Goal: Transaction & Acquisition: Book appointment/travel/reservation

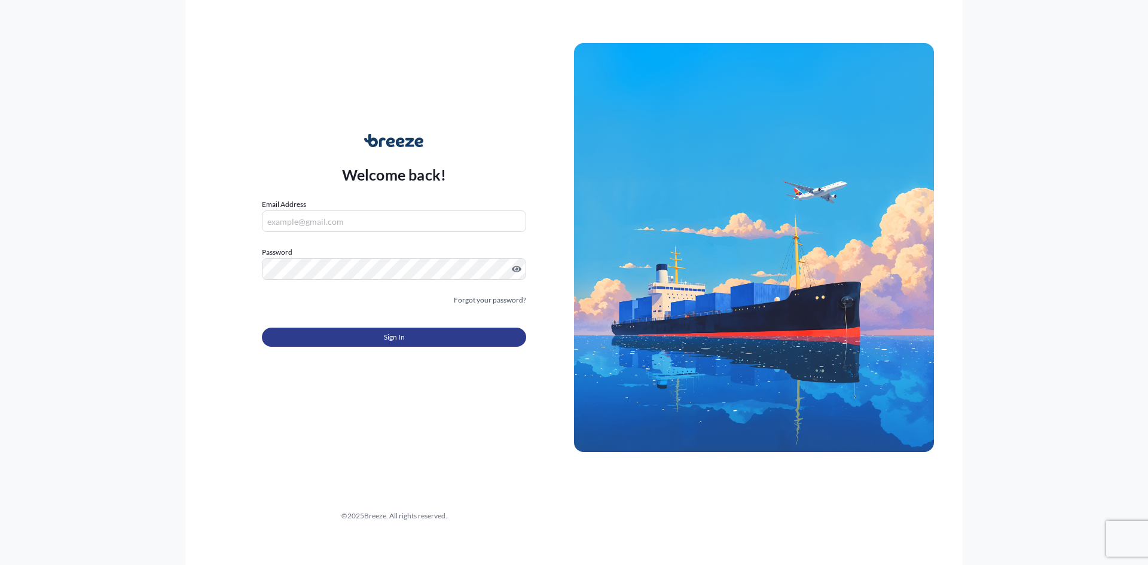
type input "[PERSON_NAME][EMAIL_ADDRESS][DOMAIN_NAME]"
click at [387, 341] on span "Sign In" at bounding box center [394, 337] width 21 height 12
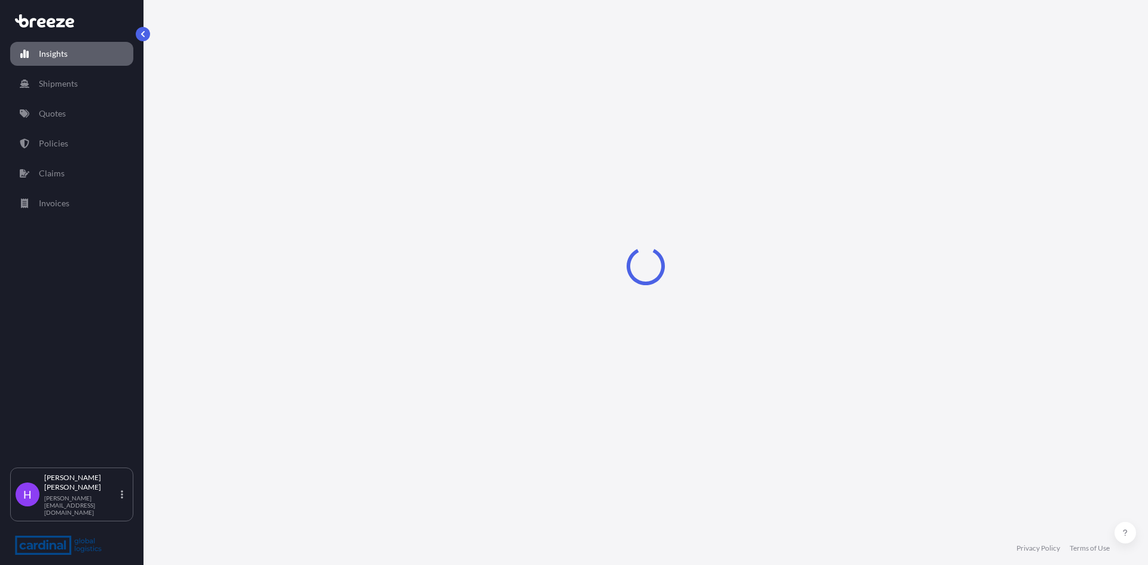
select select "2025"
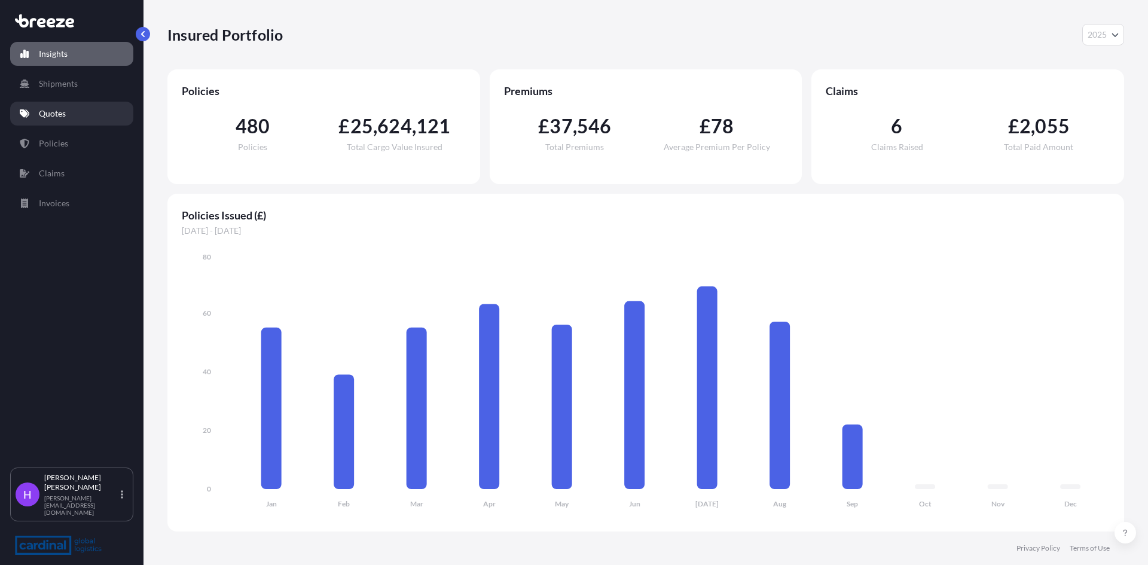
click at [63, 114] on p "Quotes" at bounding box center [52, 114] width 27 height 12
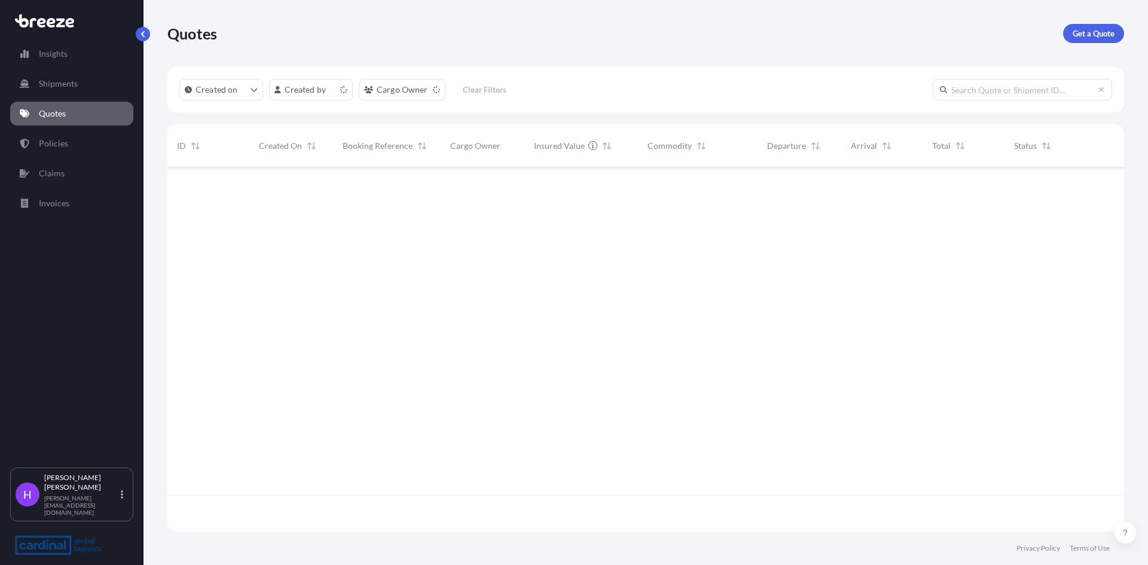
scroll to position [362, 948]
click at [1088, 33] on p "Get a Quote" at bounding box center [1094, 34] width 42 height 12
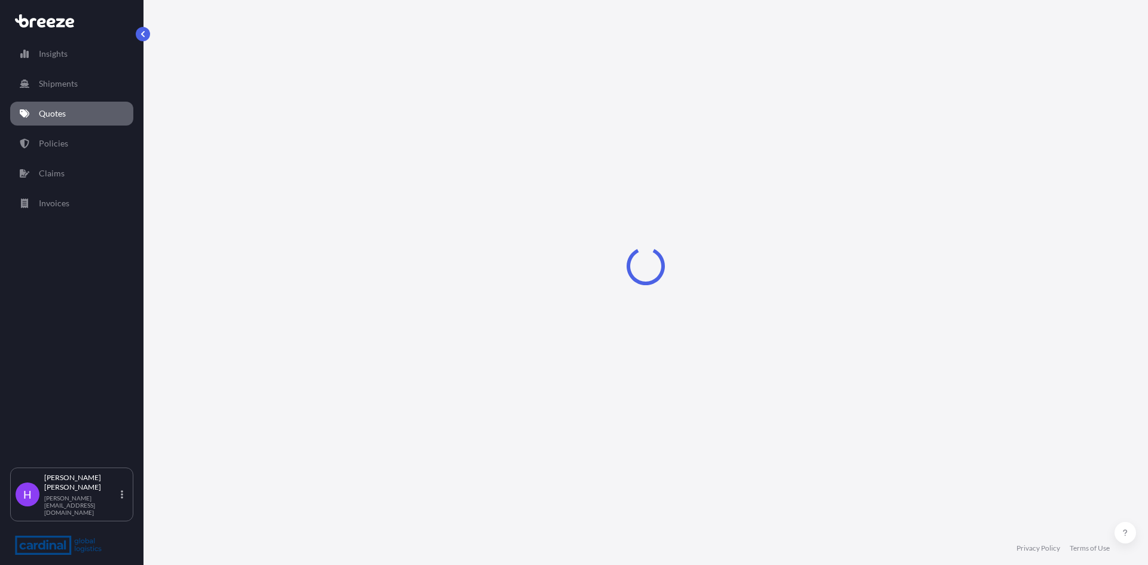
select select "Sea"
select select "1"
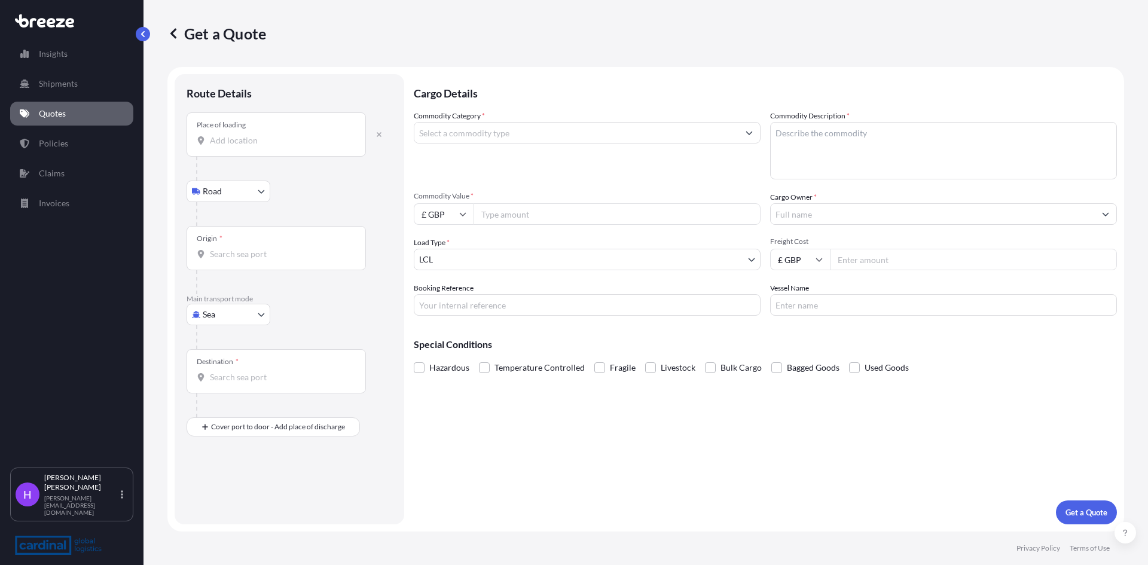
click at [226, 147] on div "Place of loading" at bounding box center [276, 134] width 179 height 44
click at [226, 147] on input "Place of loading" at bounding box center [280, 141] width 141 height 12
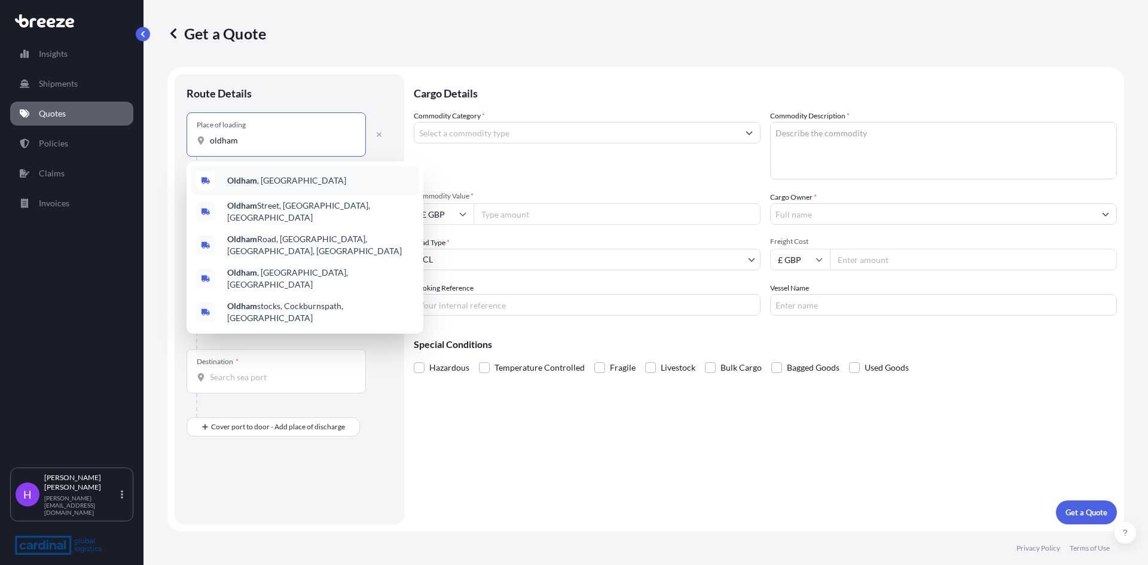
click at [249, 176] on span "Oldham , [GEOGRAPHIC_DATA]" at bounding box center [286, 181] width 119 height 12
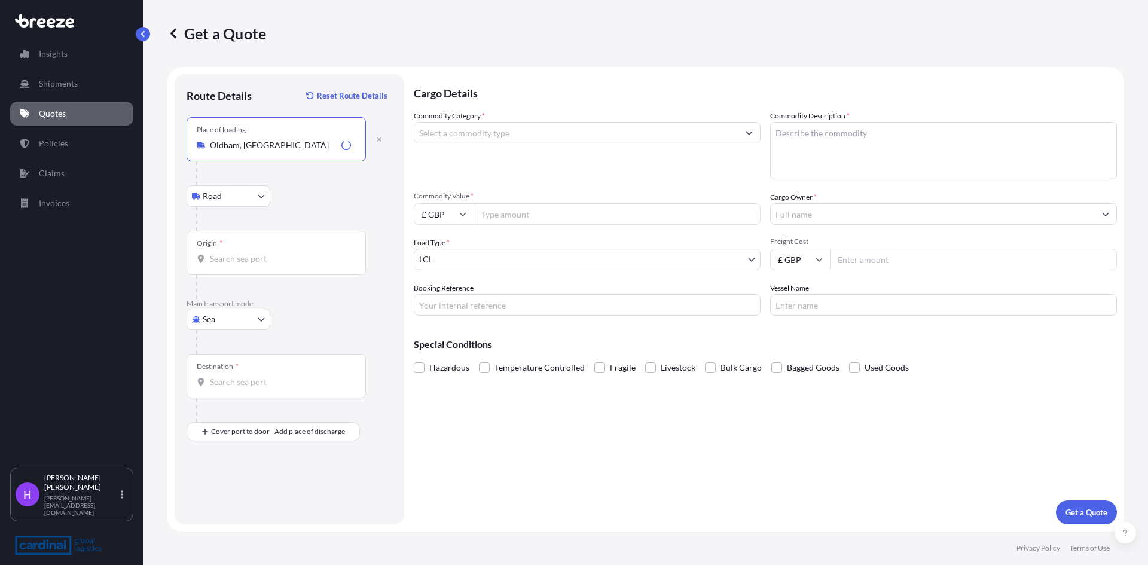
type input "Oldham, [GEOGRAPHIC_DATA]"
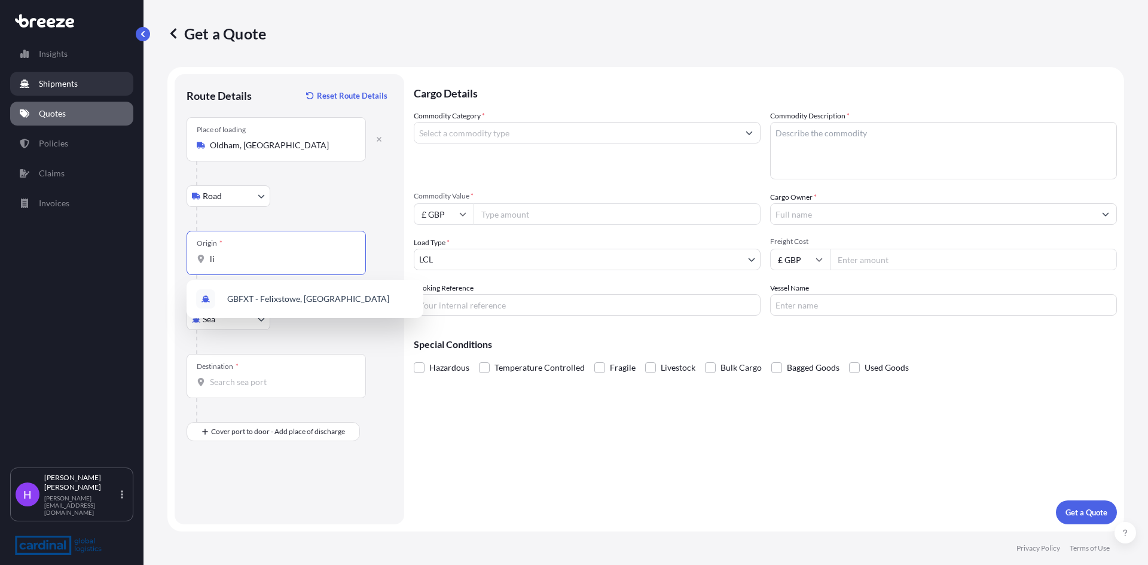
type input "l"
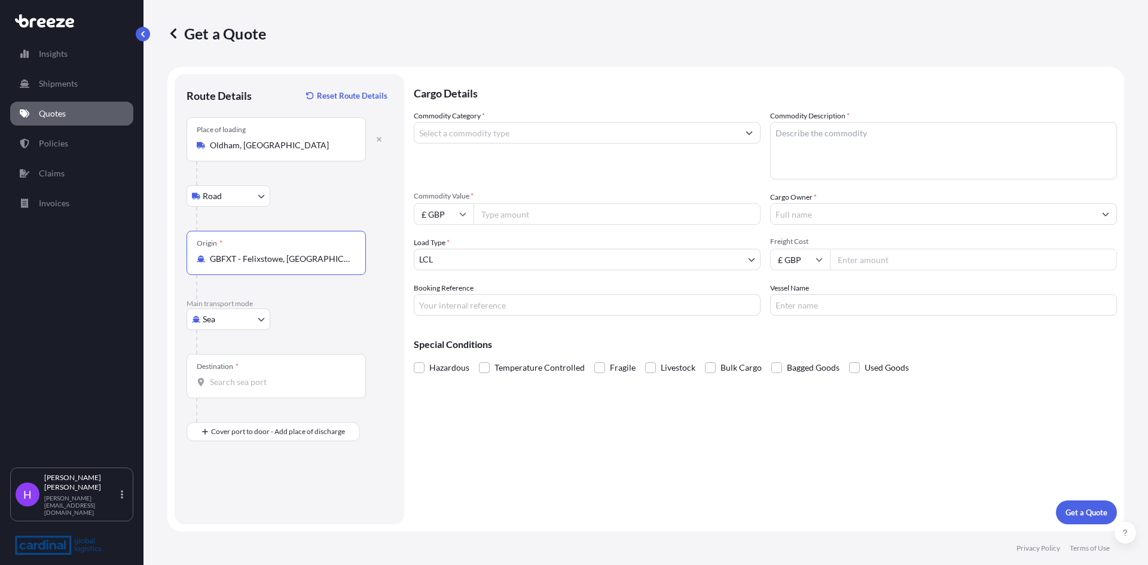
type input "GBFXT - Felixstowe, [GEOGRAPHIC_DATA]"
click at [236, 384] on input "Destination *" at bounding box center [280, 382] width 141 height 12
type input "AUMEL - [GEOGRAPHIC_DATA], [GEOGRAPHIC_DATA]"
click at [451, 138] on input "Commodity Category *" at bounding box center [576, 133] width 324 height 22
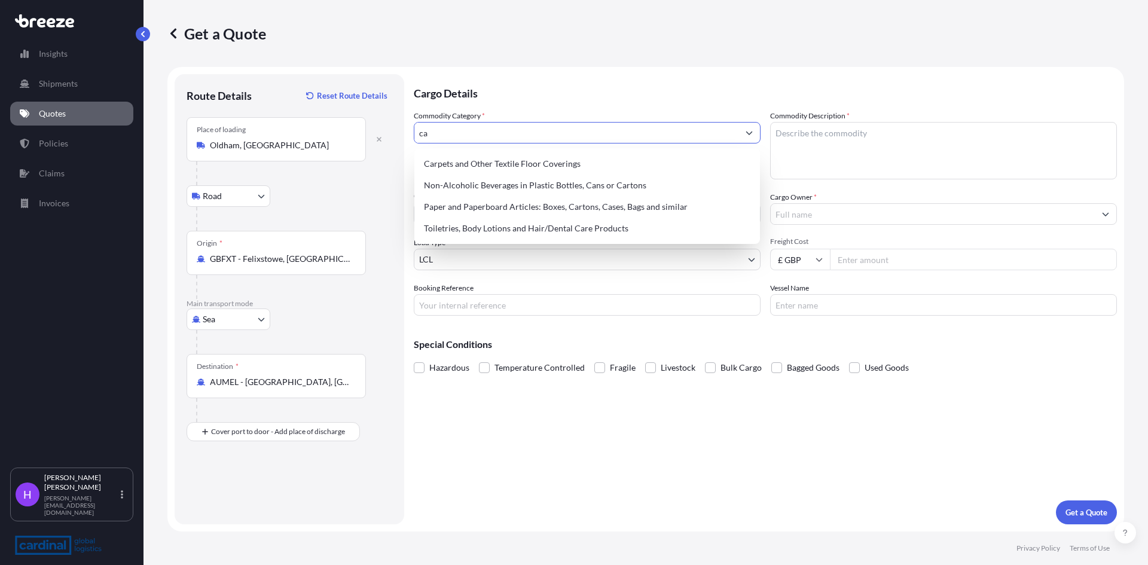
type input "c"
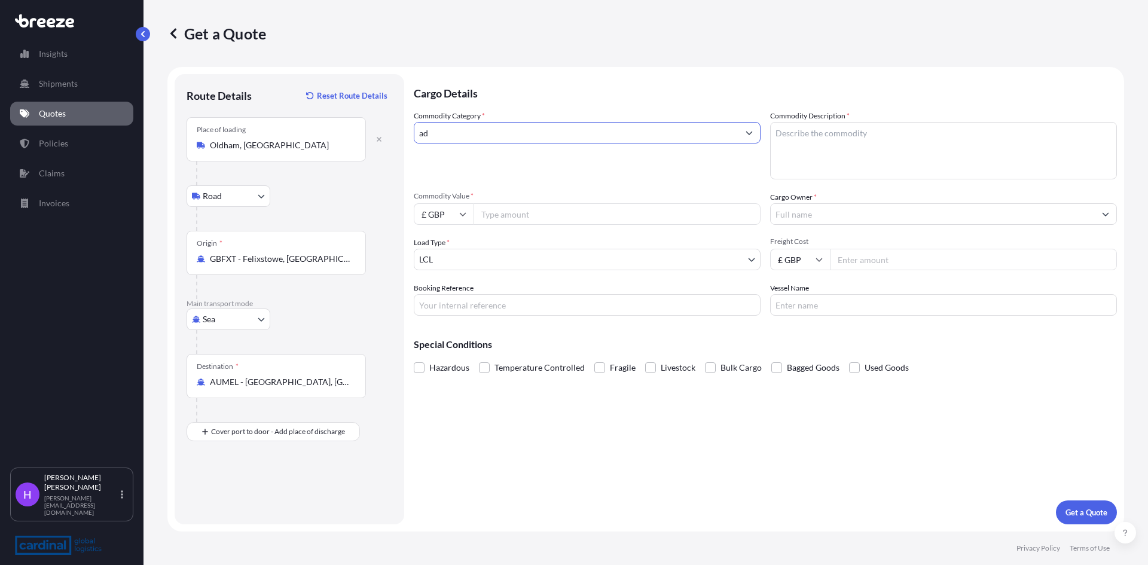
type input "a"
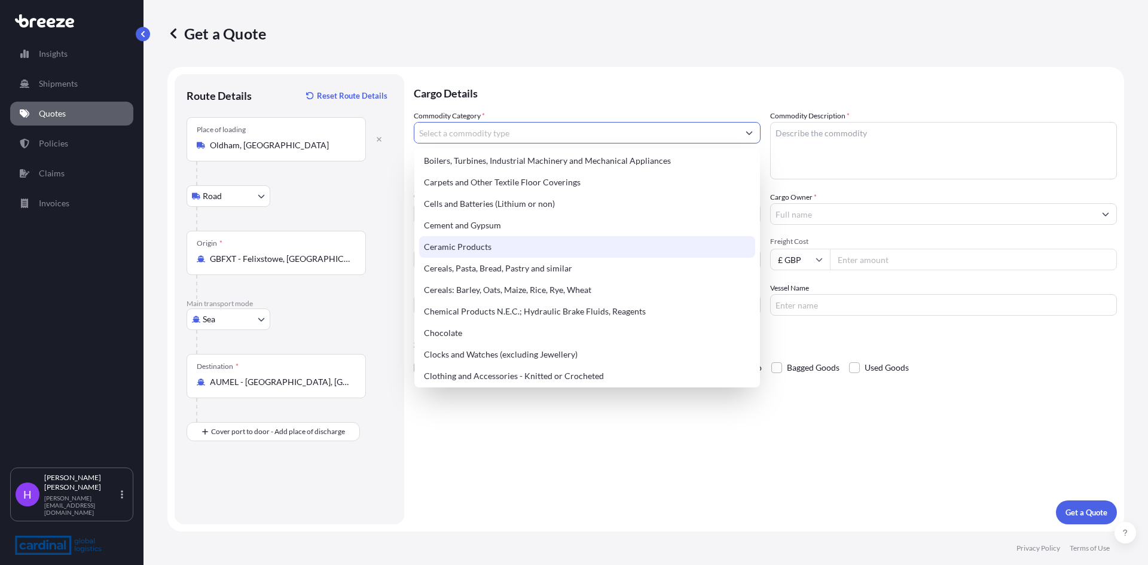
scroll to position [239, 0]
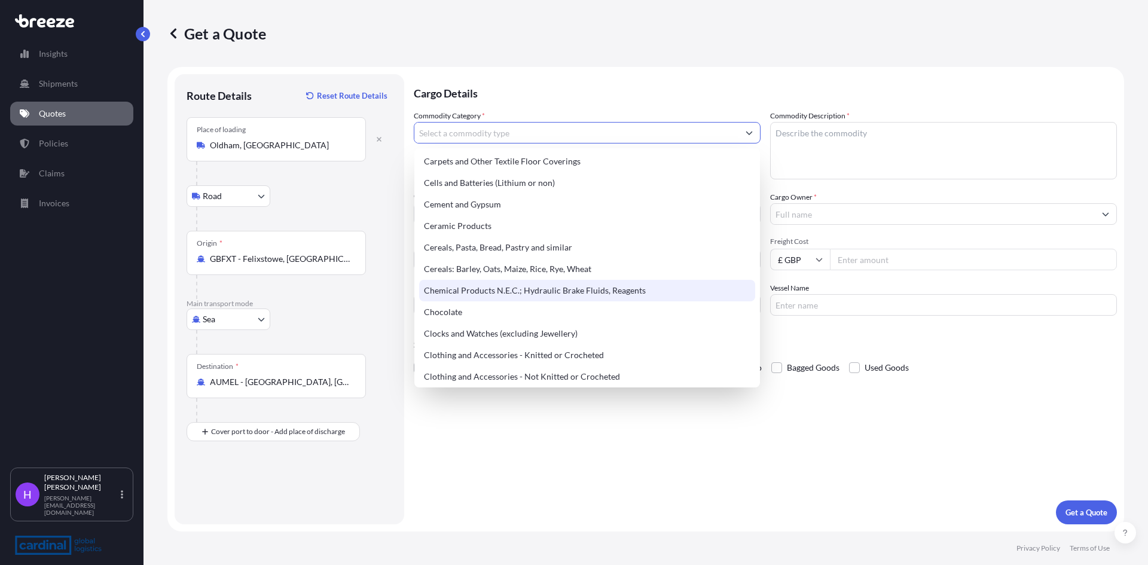
click at [566, 294] on div "Chemical Products N.E.C.; Hydraulic Brake Fluids, Reagents" at bounding box center [587, 291] width 336 height 22
type input "Chemical Products N.E.C.; Hydraulic Brake Fluids, Reagents"
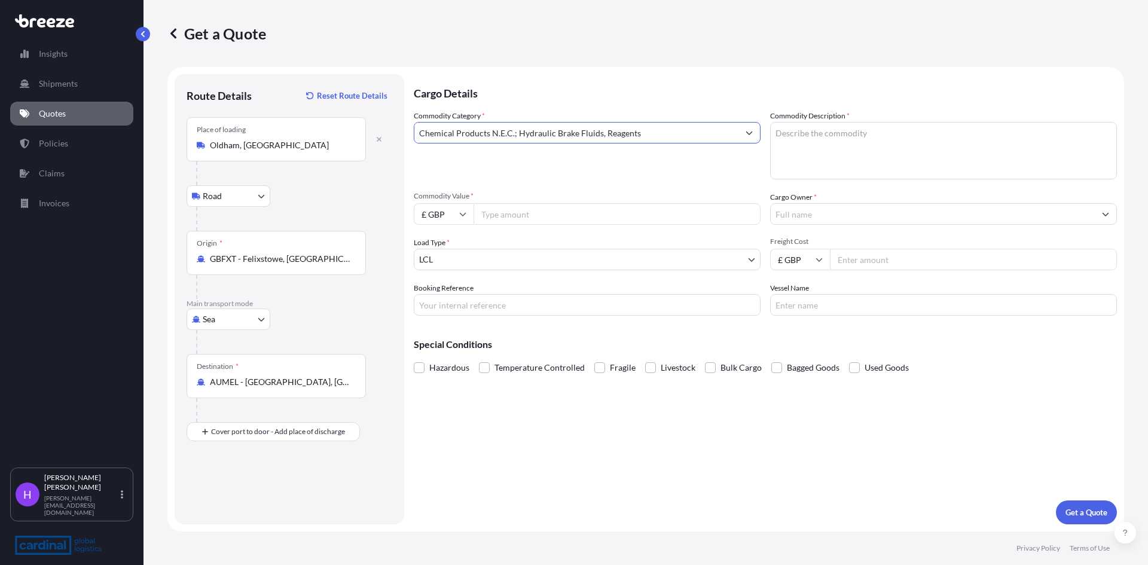
click at [832, 149] on textarea "Commodity Description *" at bounding box center [943, 150] width 347 height 57
type textarea "Car Care Products"
click at [552, 219] on input "Commodity Value *" at bounding box center [617, 214] width 287 height 22
click at [505, 215] on input "Commodity Value *" at bounding box center [617, 214] width 287 height 22
type input "12000"
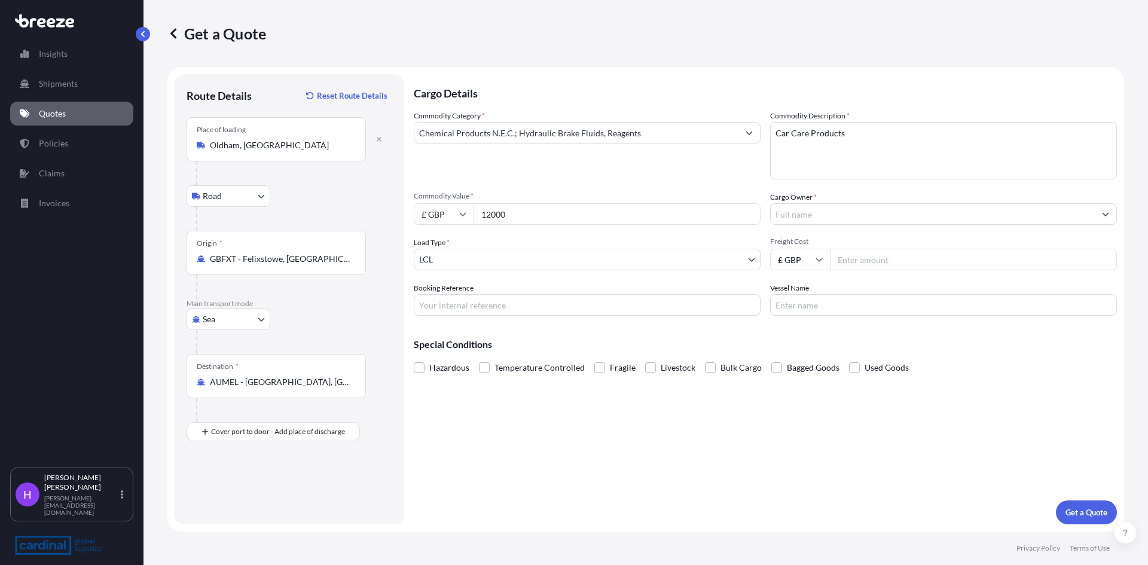
click at [902, 261] on input "Freight Cost" at bounding box center [973, 260] width 287 height 22
click at [807, 210] on input "Cargo Owner *" at bounding box center [933, 214] width 324 height 22
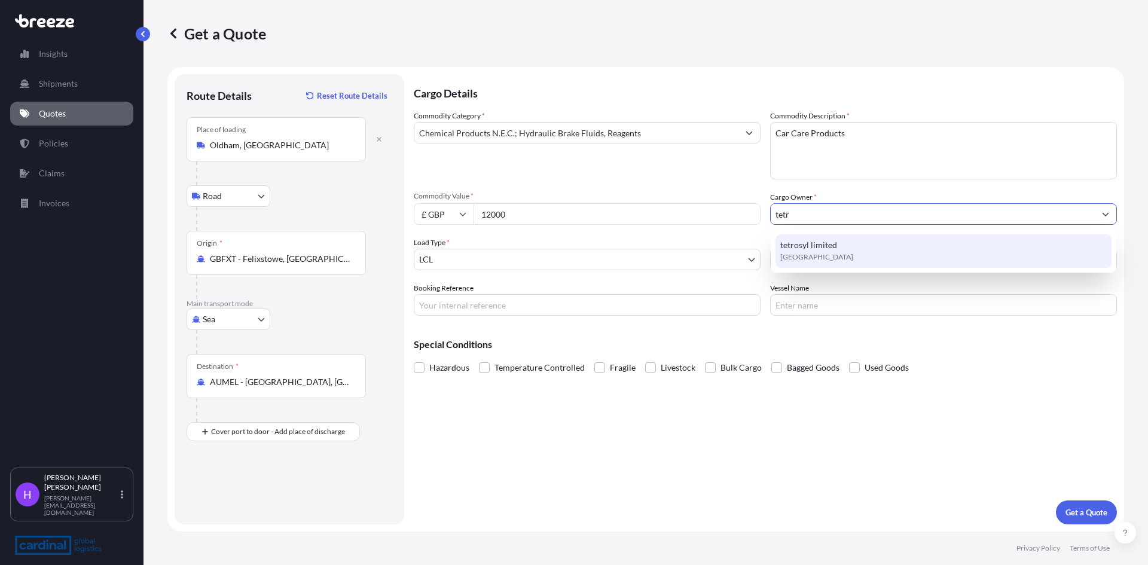
click at [823, 243] on span "tetrosyl limited" at bounding box center [808, 245] width 57 height 12
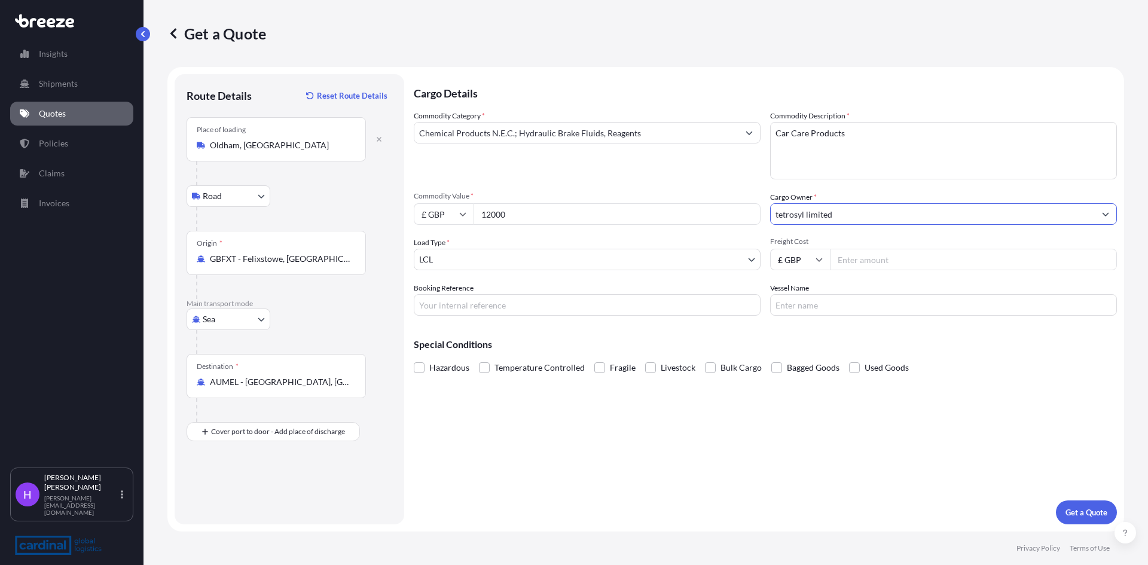
type input "tetrosyl limited"
click at [878, 252] on input "Freight Cost" at bounding box center [973, 260] width 287 height 22
type input "1790"
click at [1088, 510] on p "Get a Quote" at bounding box center [1087, 512] width 42 height 12
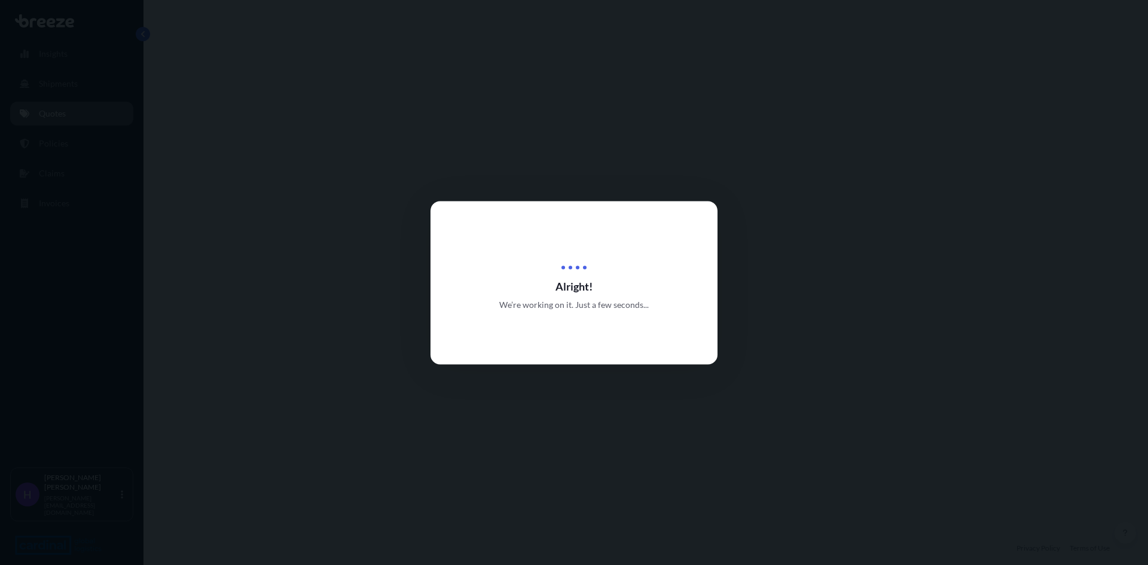
select select "Road"
select select "Sea"
select select "1"
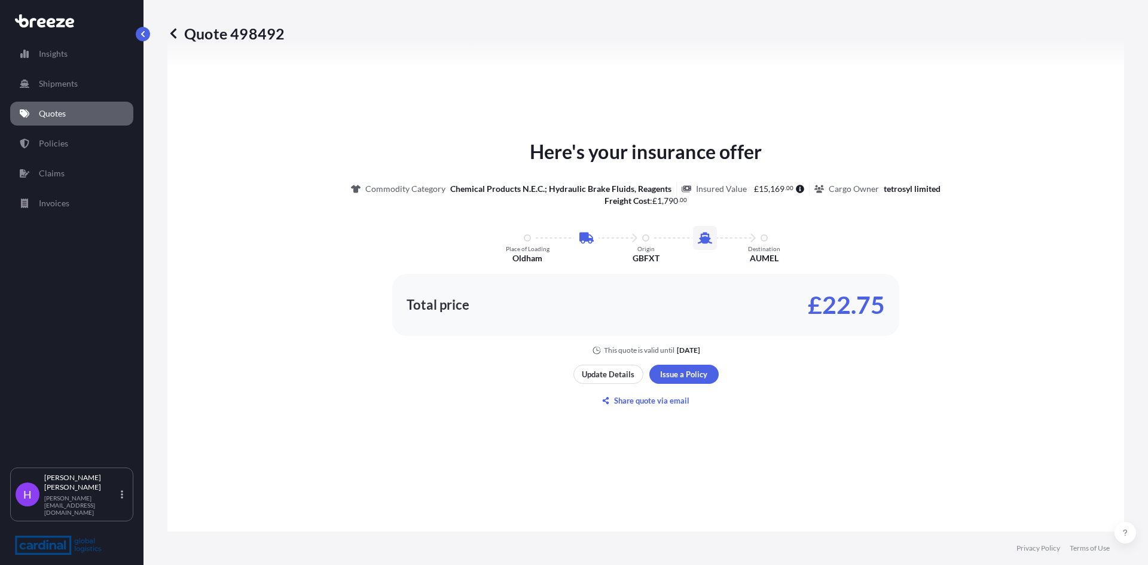
scroll to position [587, 0]
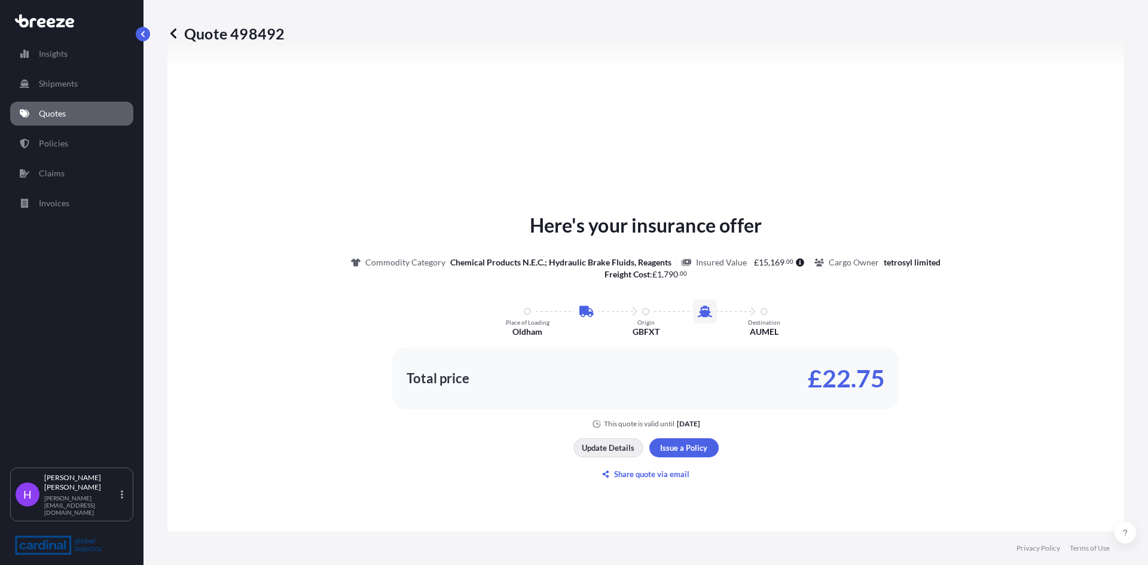
click at [606, 446] on p "Update Details" at bounding box center [608, 448] width 53 height 12
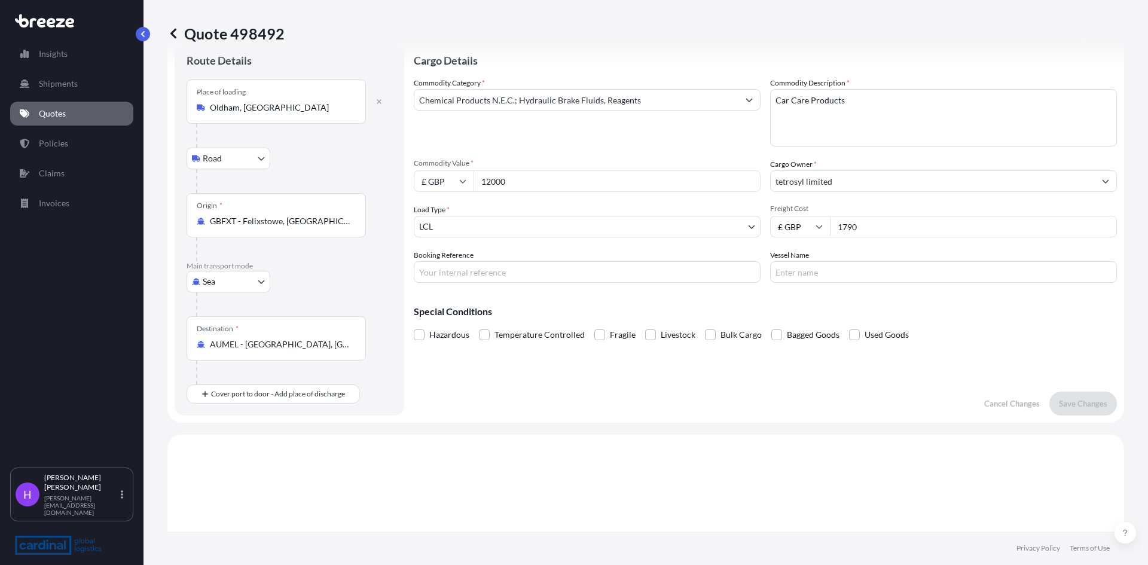
scroll to position [19, 0]
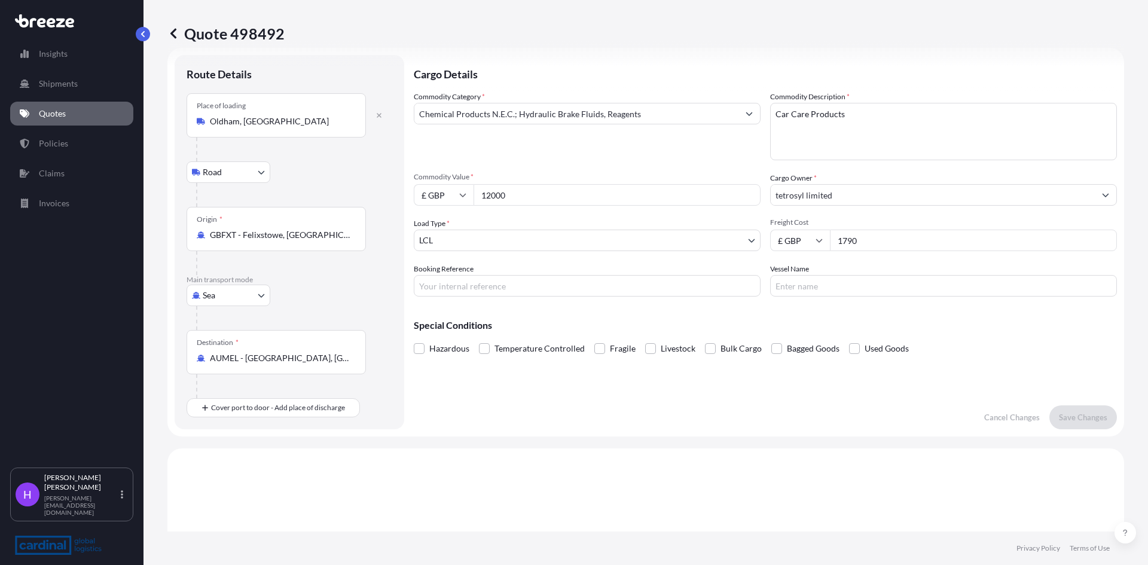
drag, startPoint x: 514, startPoint y: 191, endPoint x: 443, endPoint y: 210, distance: 74.3
click at [443, 210] on div "Commodity Category * Chemical Products N.E.C.; Hydraulic Brake Fluids, Reagents…" at bounding box center [765, 194] width 703 height 206
type input "25000"
drag, startPoint x: 862, startPoint y: 243, endPoint x: 813, endPoint y: 250, distance: 49.5
click at [813, 250] on div "£ GBP 1790" at bounding box center [943, 241] width 347 height 22
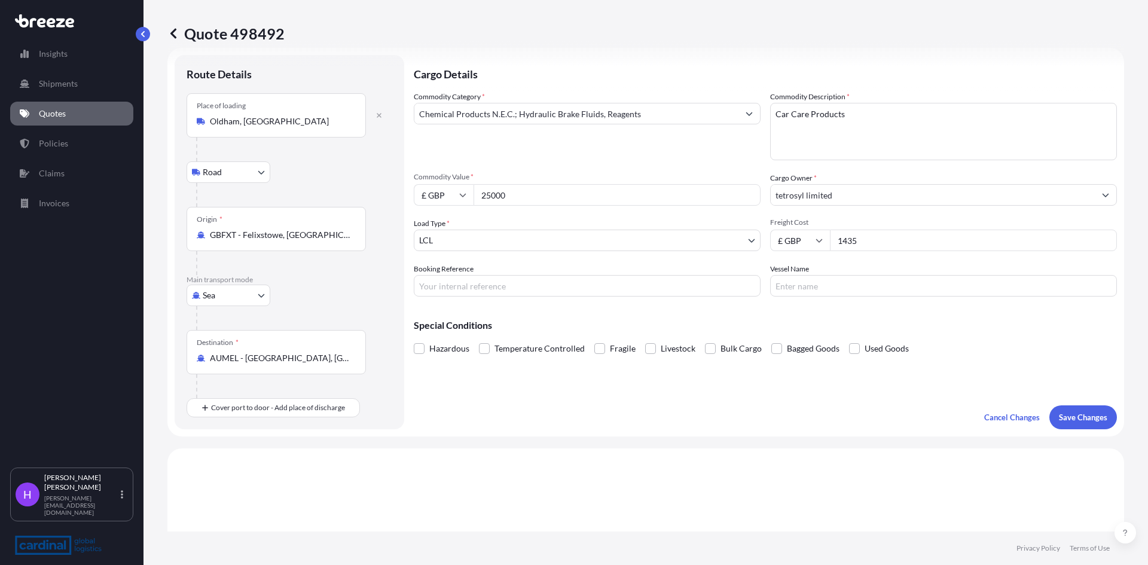
type input "1435"
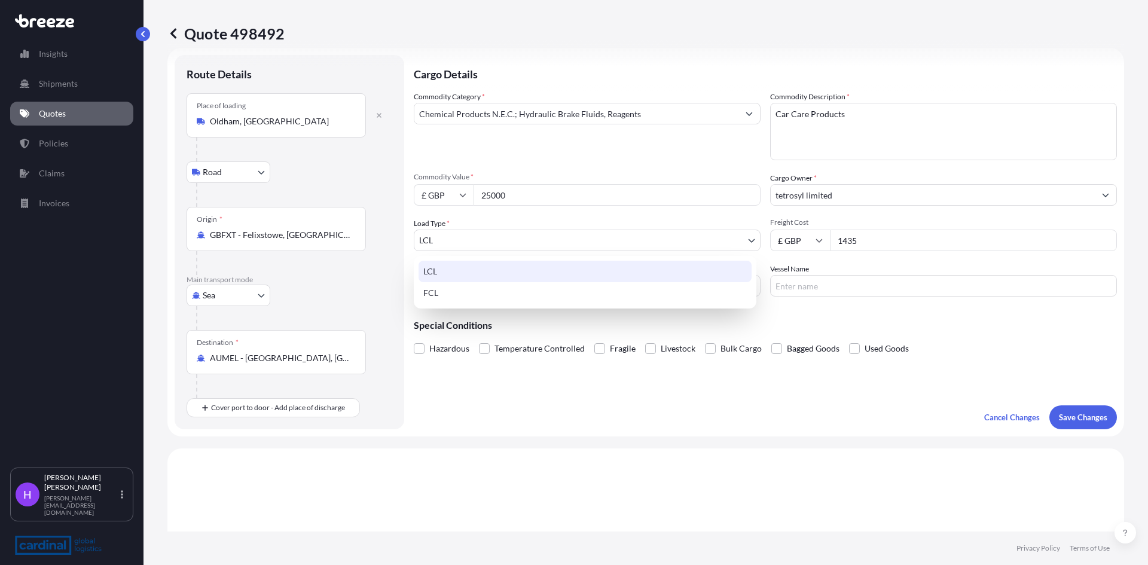
click at [521, 248] on body "Insights Shipments Quotes Policies Claims Invoices H [PERSON_NAME] [PERSON_NAME…" at bounding box center [574, 282] width 1148 height 565
click at [453, 297] on div "FCL" at bounding box center [585, 293] width 333 height 22
select select "2"
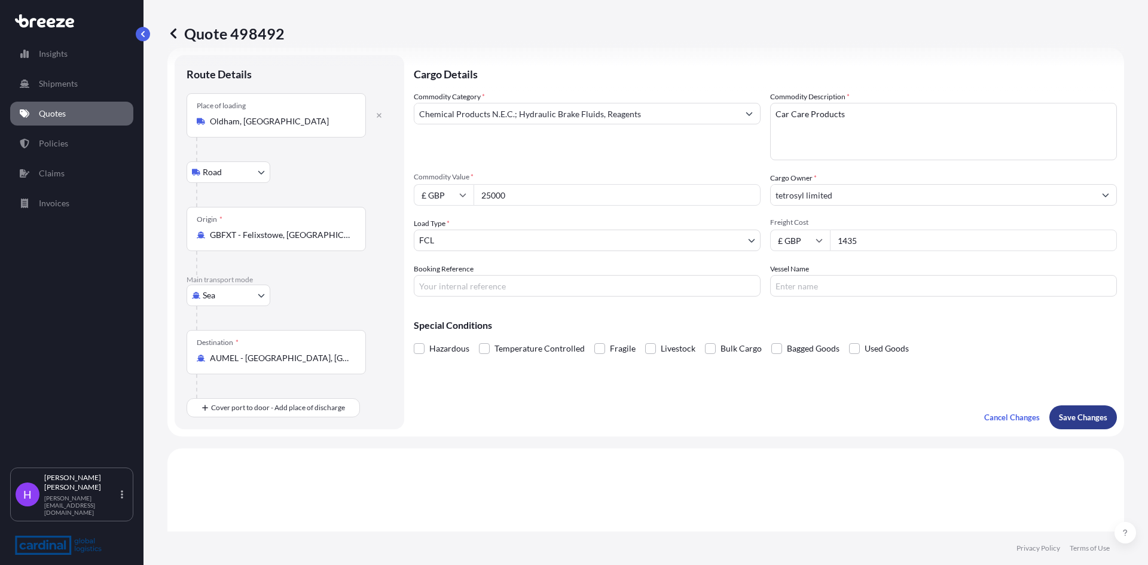
click at [1066, 416] on p "Save Changes" at bounding box center [1083, 417] width 48 height 12
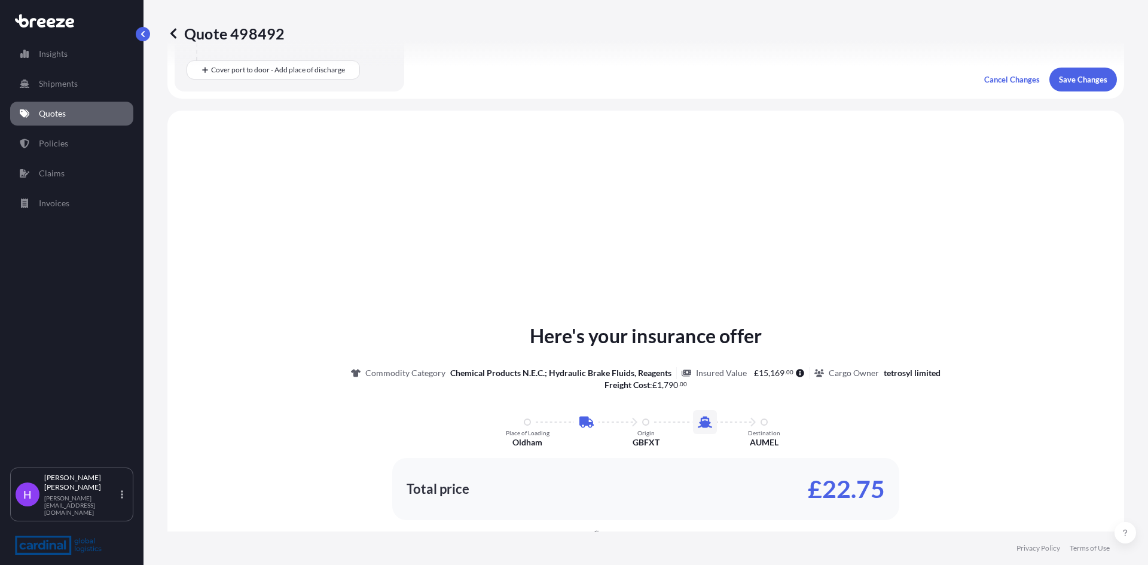
scroll to position [408, 0]
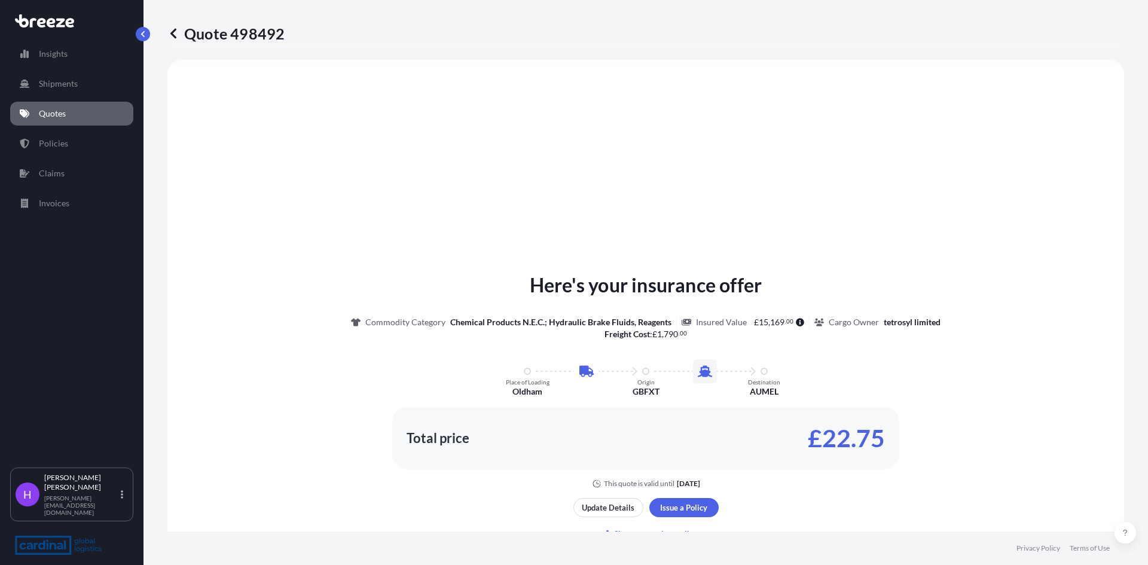
select select "Road"
select select "Sea"
select select "2"
click at [600, 509] on p "Update Details" at bounding box center [608, 508] width 53 height 12
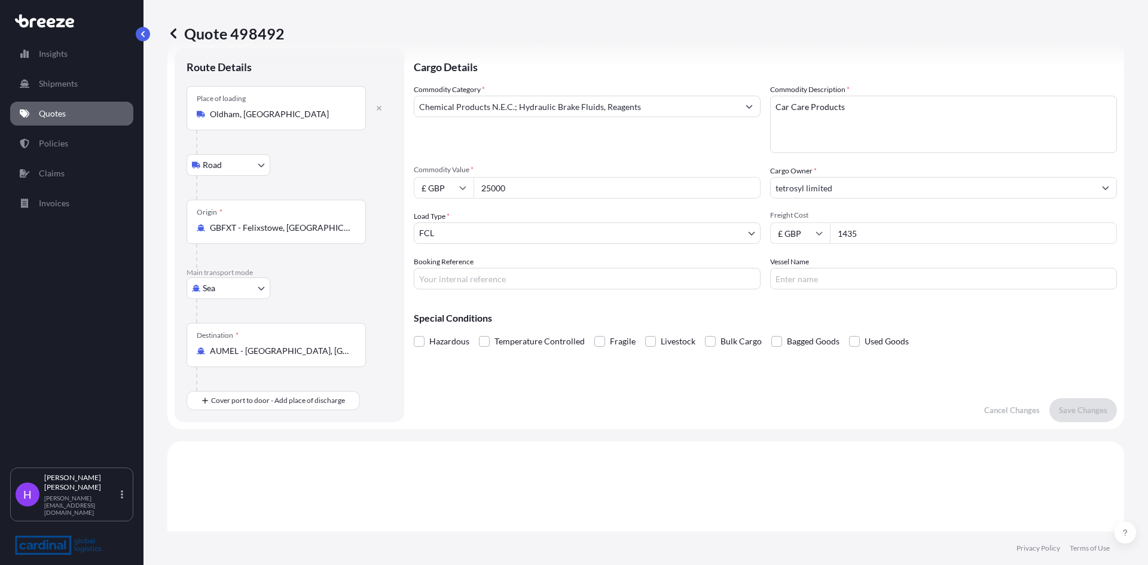
scroll to position [19, 0]
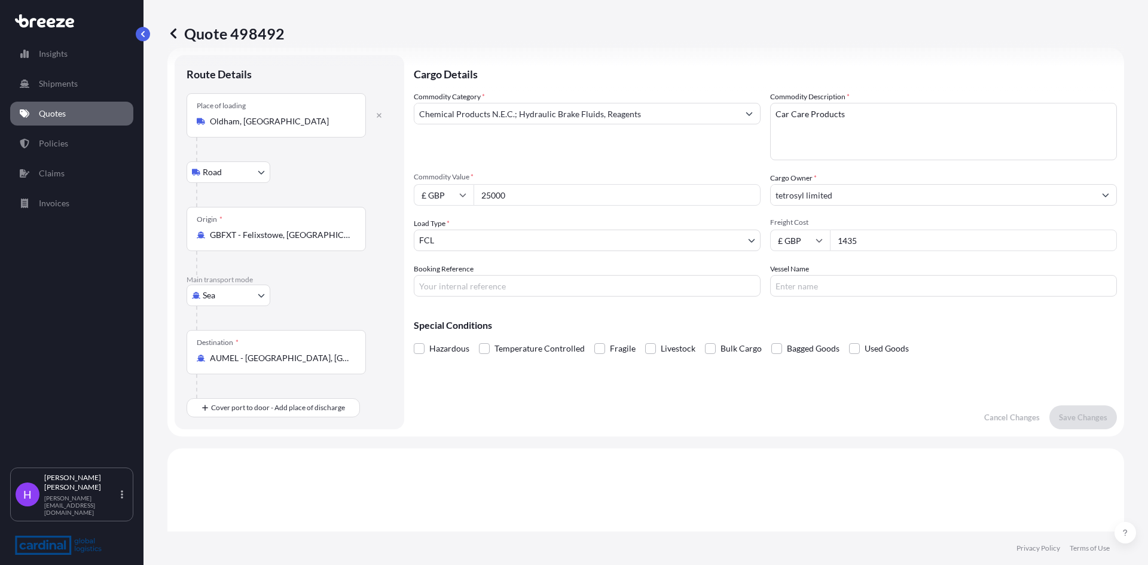
drag, startPoint x: 855, startPoint y: 246, endPoint x: 808, endPoint y: 241, distance: 47.5
click at [808, 241] on div "£ GBP 1435" at bounding box center [943, 241] width 347 height 22
type input "1265"
click at [1063, 414] on p "Save Changes" at bounding box center [1083, 417] width 48 height 12
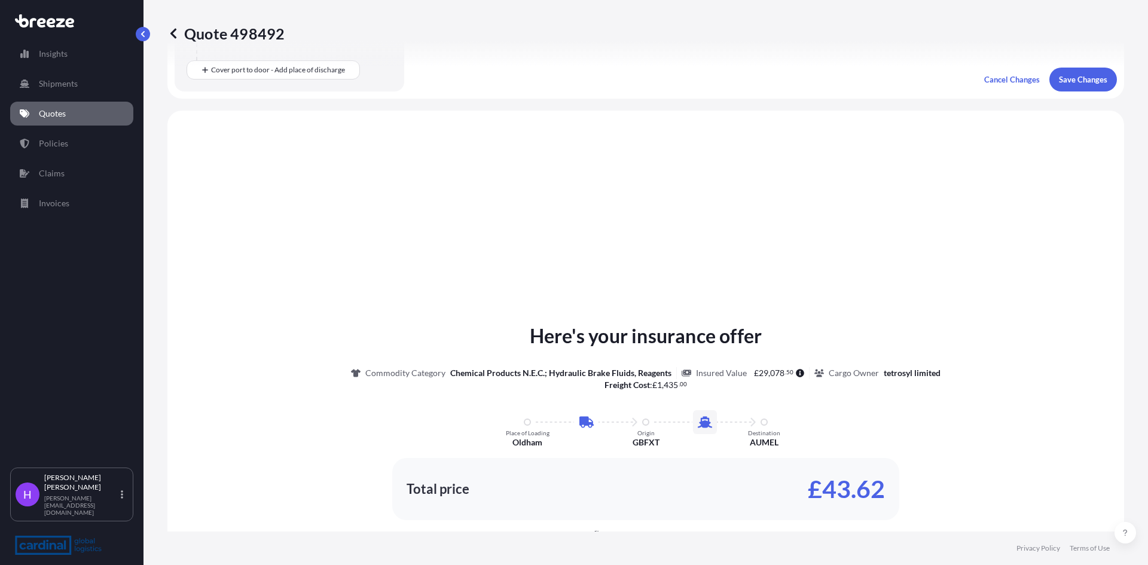
scroll to position [408, 0]
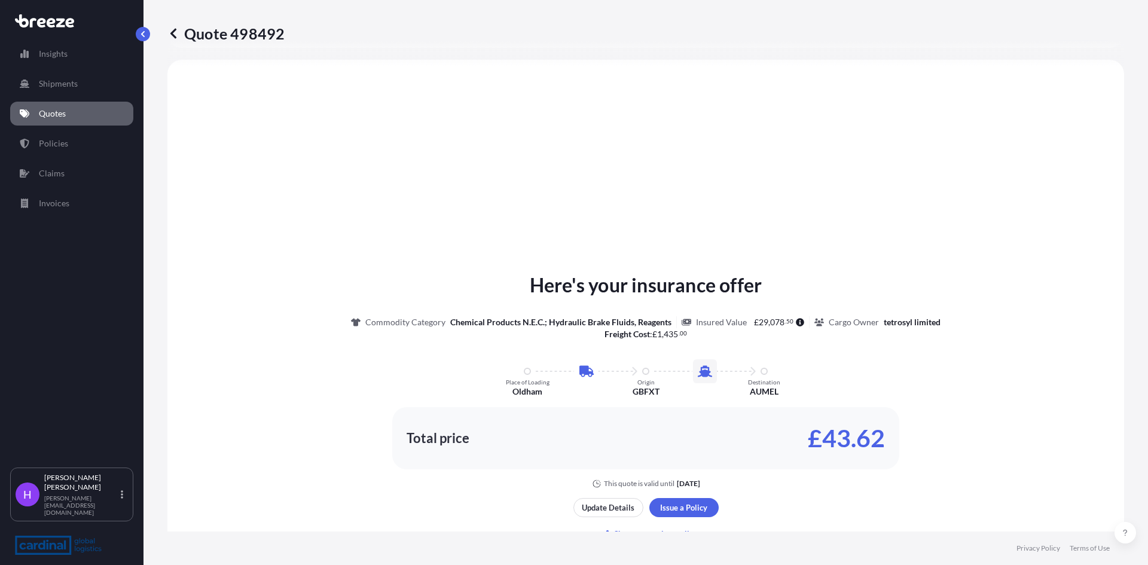
select select "Road"
select select "Sea"
select select "2"
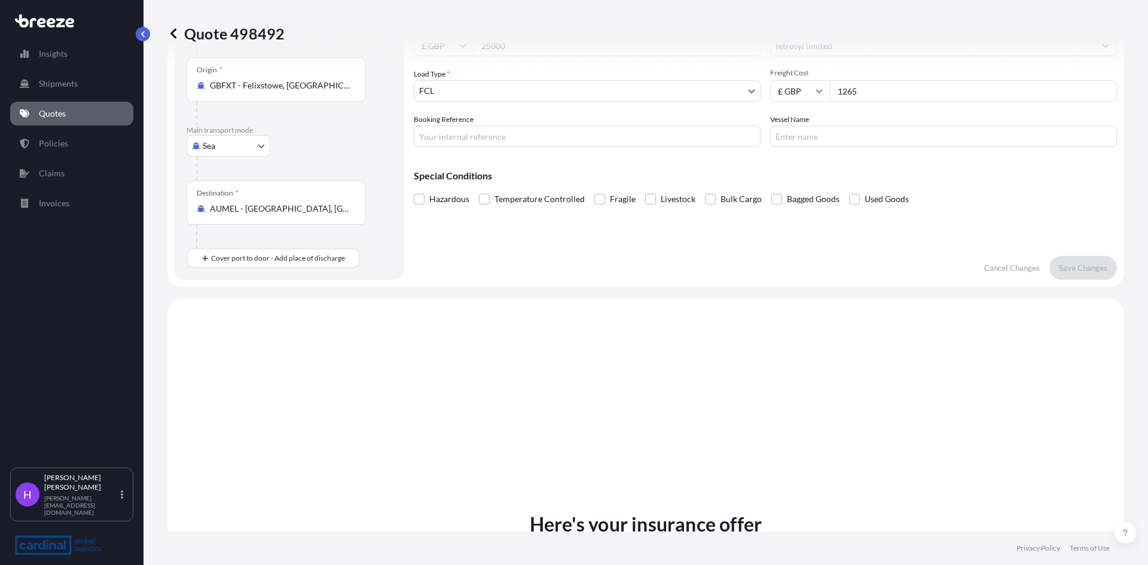
scroll to position [0, 0]
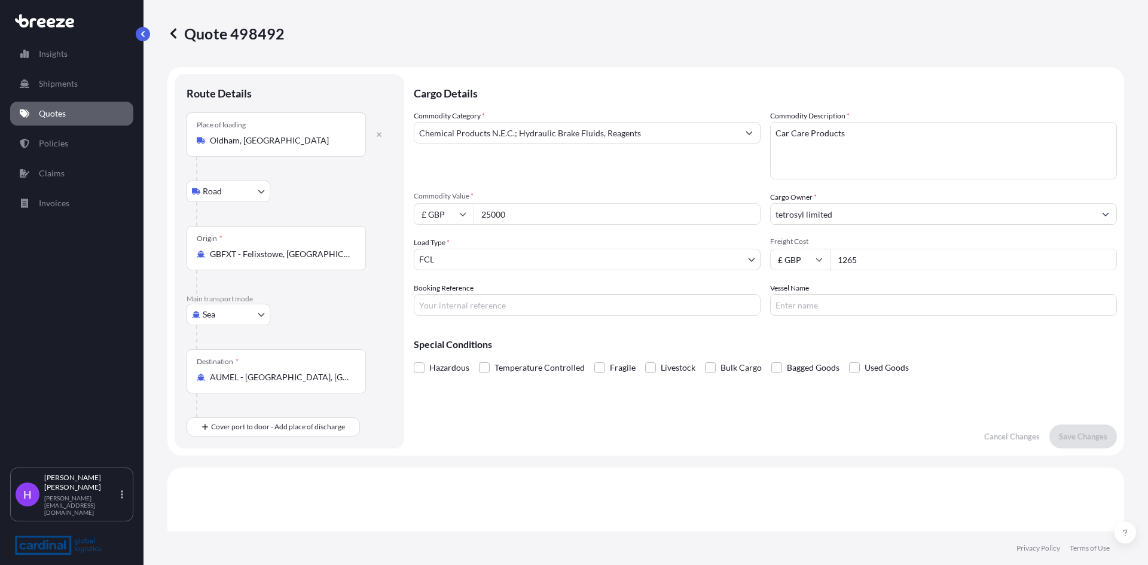
drag, startPoint x: 865, startPoint y: 254, endPoint x: 831, endPoint y: 258, distance: 34.3
click at [831, 258] on input "1265" at bounding box center [973, 260] width 287 height 22
type input "1790"
click at [1084, 431] on p "Save Changes" at bounding box center [1083, 437] width 48 height 12
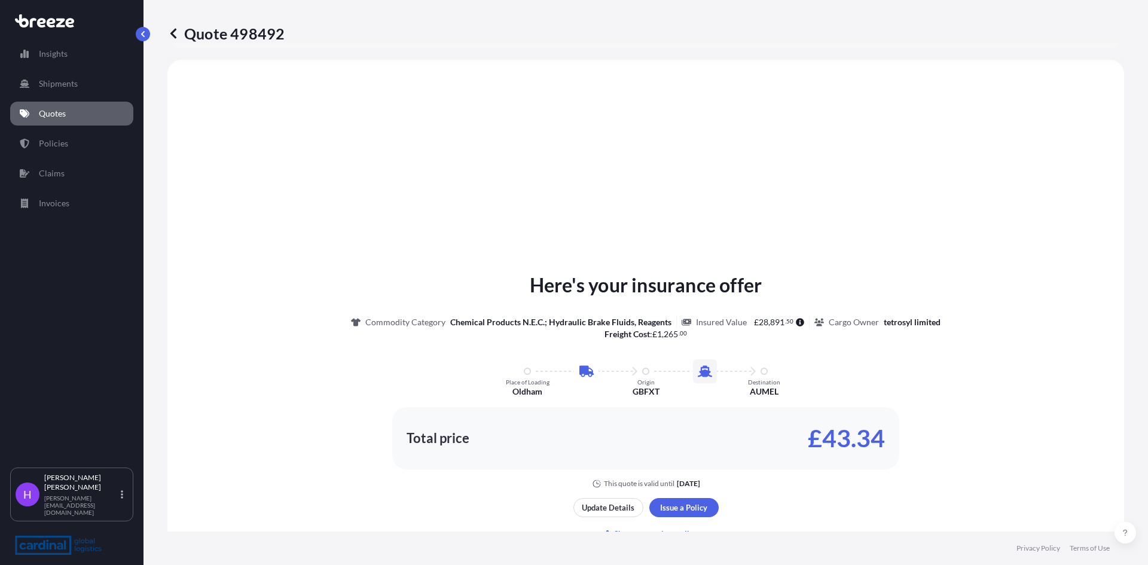
select select "Road"
select select "Sea"
select select "2"
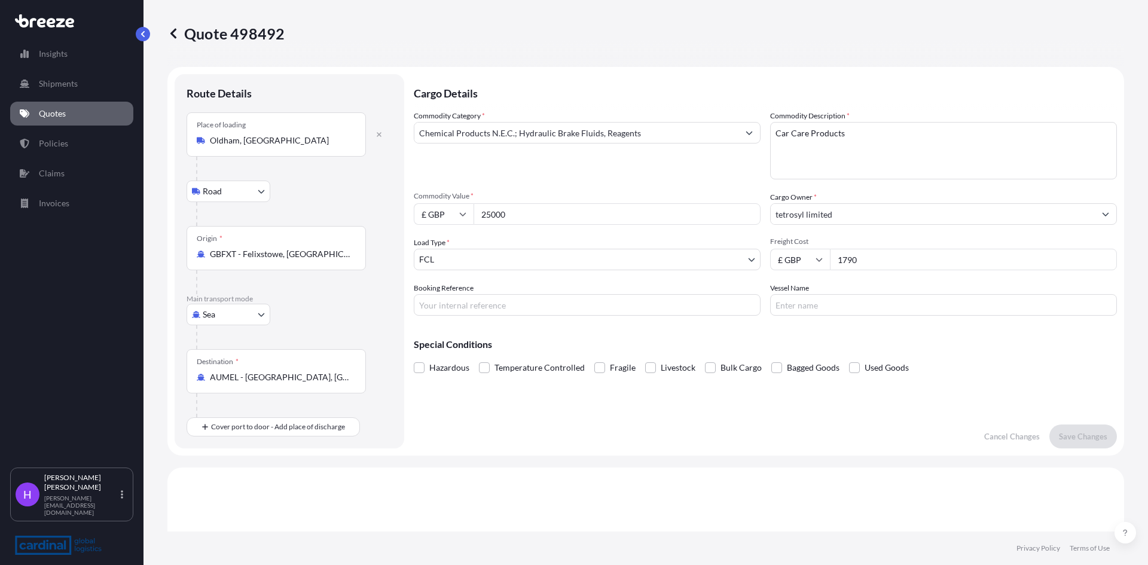
drag, startPoint x: 859, startPoint y: 263, endPoint x: 819, endPoint y: 267, distance: 40.2
click at [819, 267] on div "£ GBP 1790" at bounding box center [943, 260] width 347 height 22
type input "2035"
click at [1082, 438] on p "Save Changes" at bounding box center [1083, 437] width 48 height 12
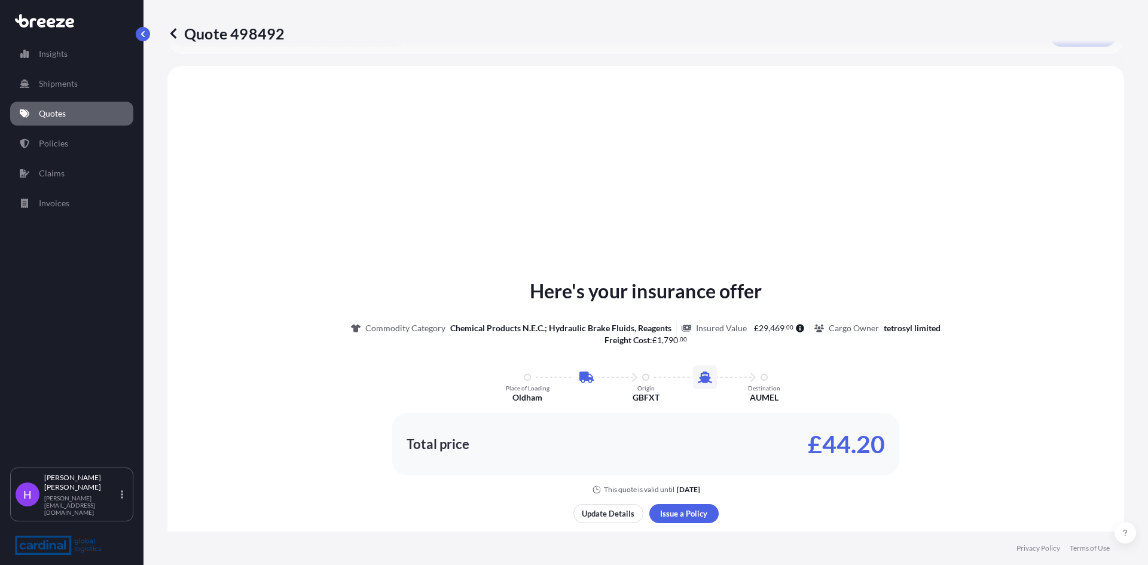
scroll to position [408, 0]
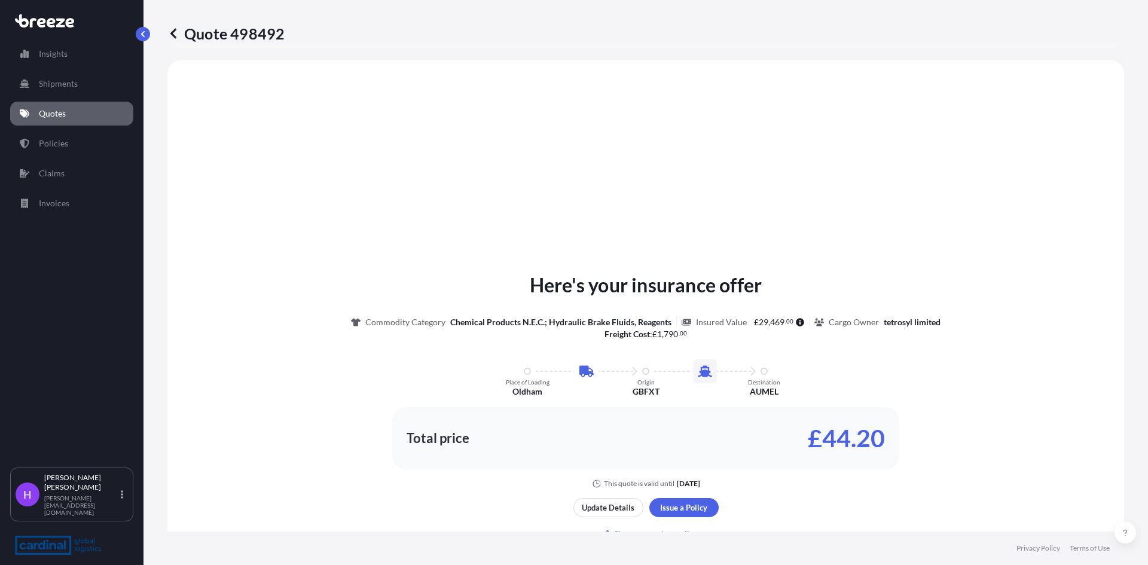
select select "Road"
select select "Sea"
select select "2"
